Goal: Transaction & Acquisition: Purchase product/service

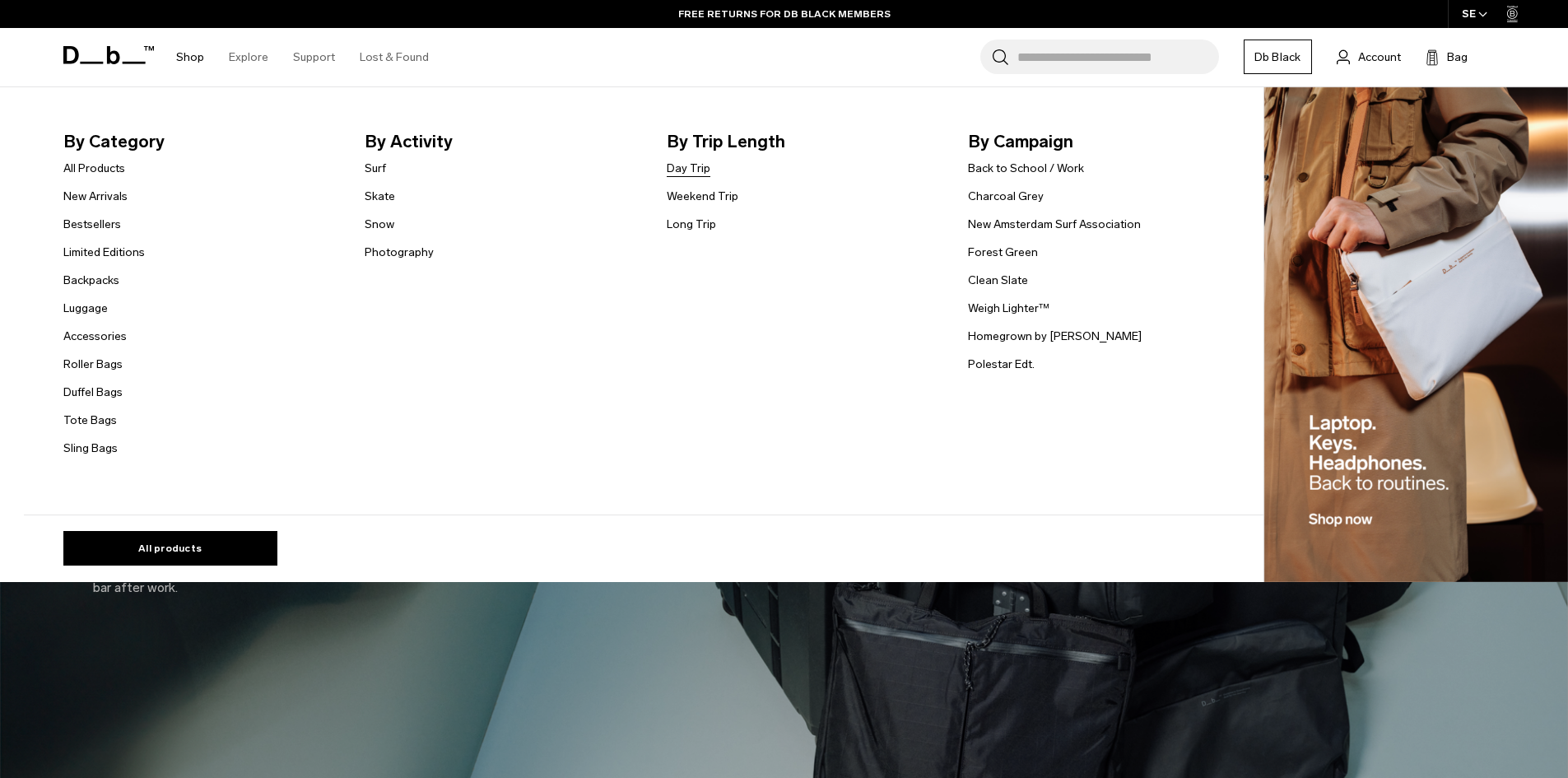
click at [684, 163] on link "Day Trip" at bounding box center [688, 169] width 44 height 17
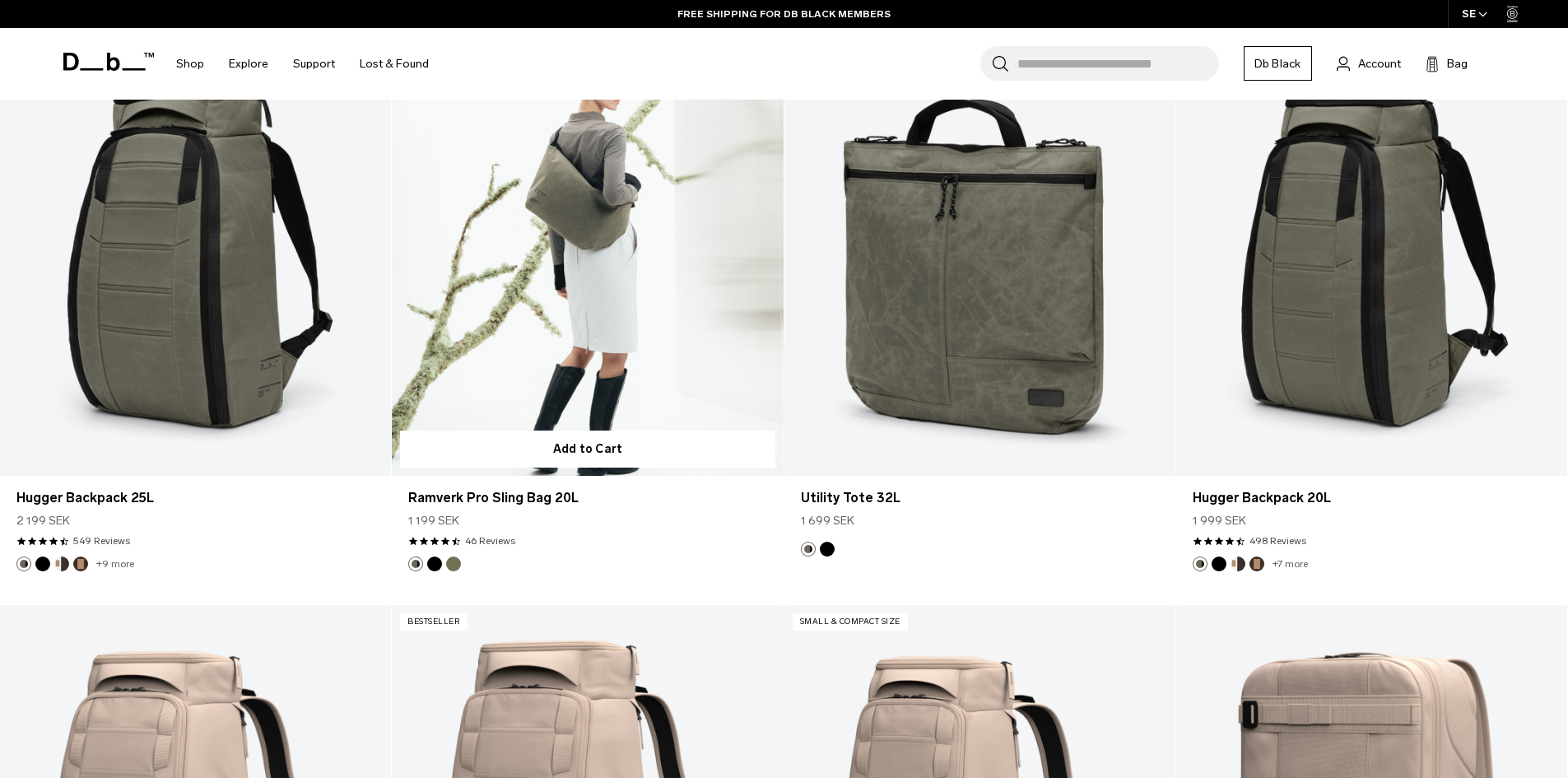
scroll to position [2798, 0]
